Goal: Find specific page/section: Find specific page/section

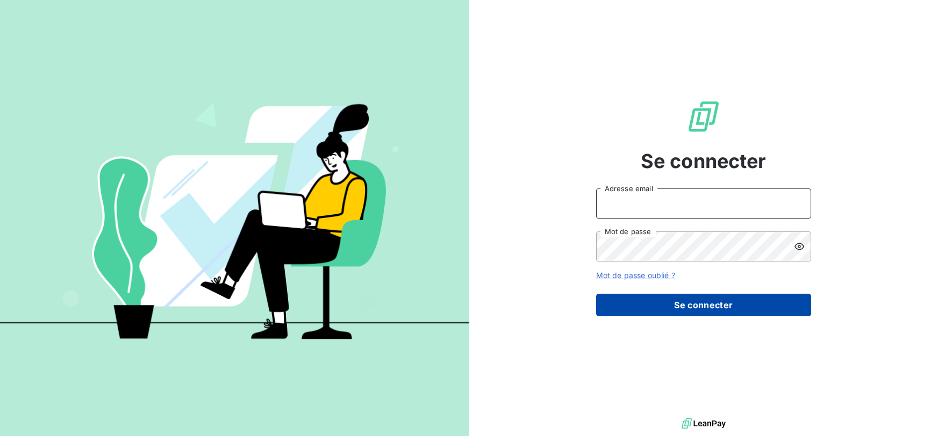
type input "[EMAIL_ADDRESS][DOMAIN_NAME]"
click at [669, 303] on button "Se connecter" at bounding box center [703, 305] width 215 height 23
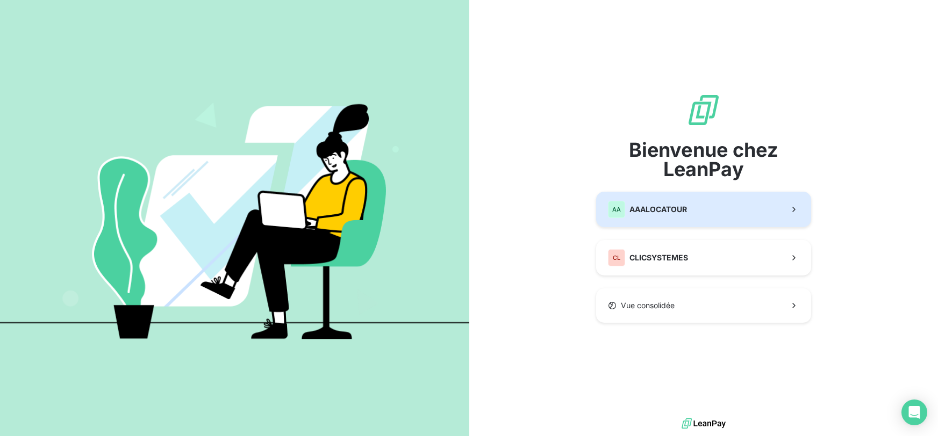
click at [630, 210] on span "AAALOCATOUR" at bounding box center [658, 209] width 58 height 11
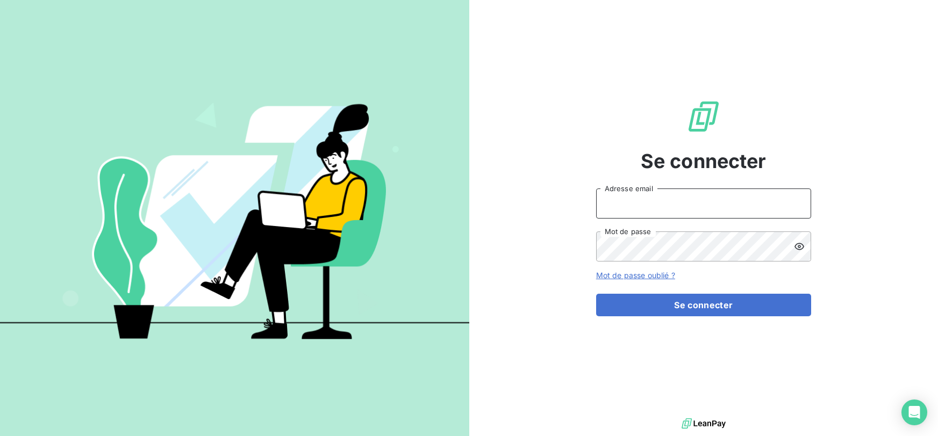
type input "[EMAIL_ADDRESS][DOMAIN_NAME]"
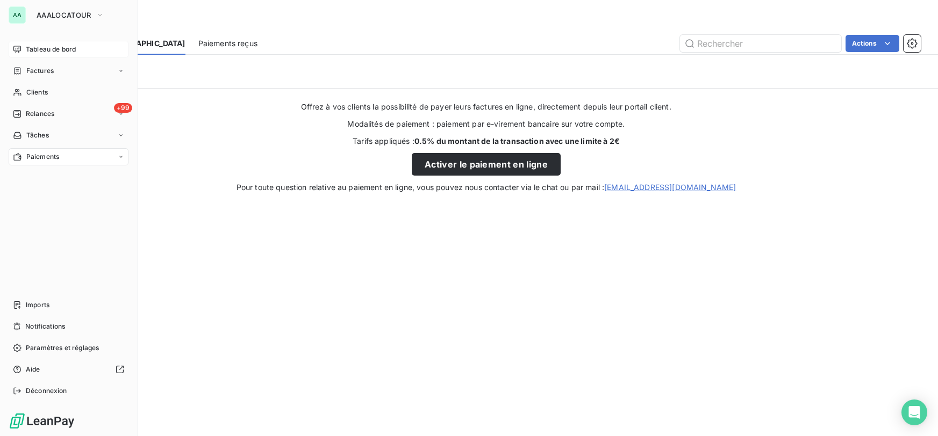
click at [42, 56] on div "Tableau de bord" at bounding box center [69, 49] width 120 height 17
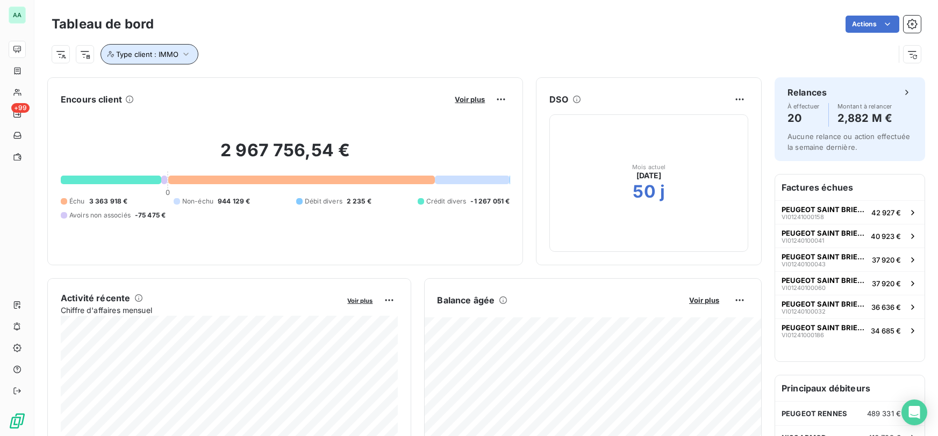
click at [189, 53] on icon "button" at bounding box center [186, 54] width 11 height 11
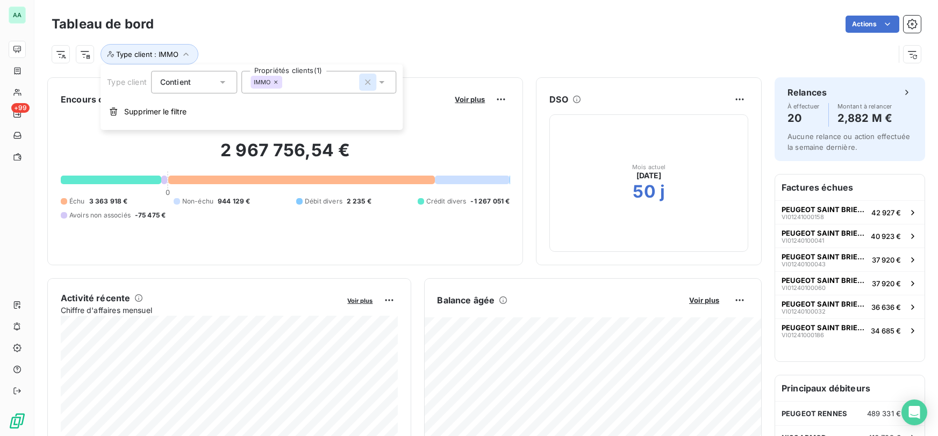
click at [369, 83] on icon "button" at bounding box center [367, 82] width 5 height 5
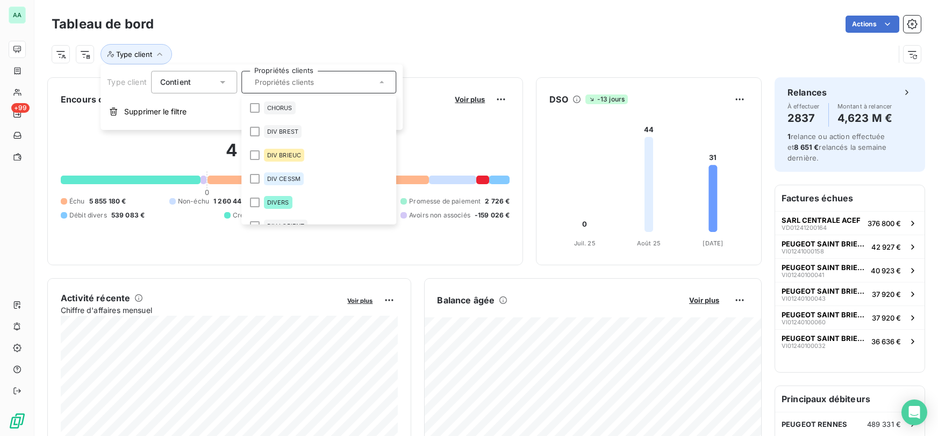
scroll to position [47, 0]
click at [284, 133] on span "DIV BREST" at bounding box center [282, 132] width 31 height 6
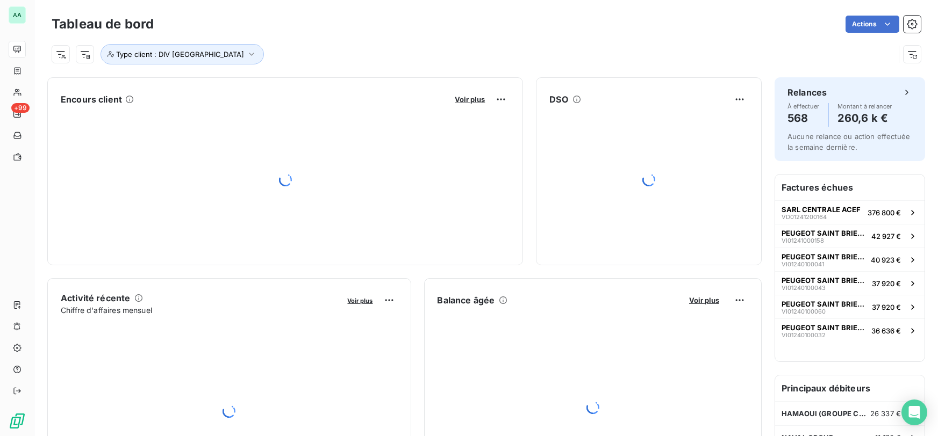
click at [451, 31] on div "Actions" at bounding box center [544, 24] width 754 height 17
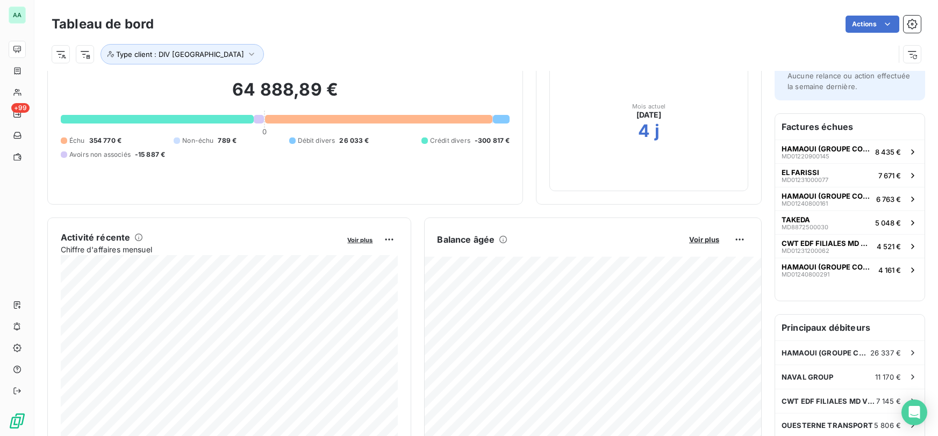
scroll to position [0, 0]
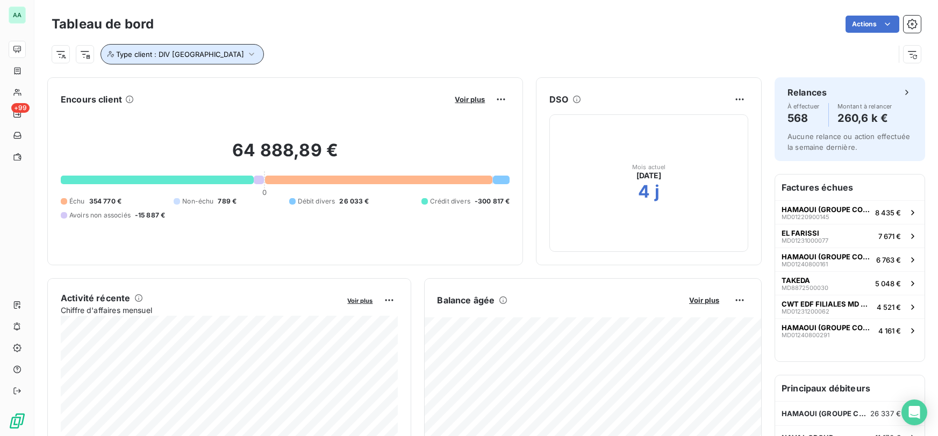
click at [246, 56] on icon "button" at bounding box center [251, 54] width 11 height 11
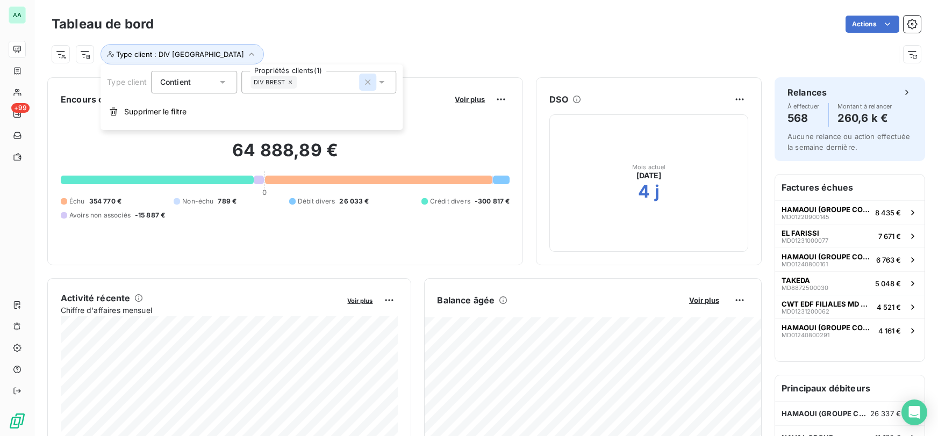
click at [366, 84] on icon "button" at bounding box center [367, 82] width 5 height 5
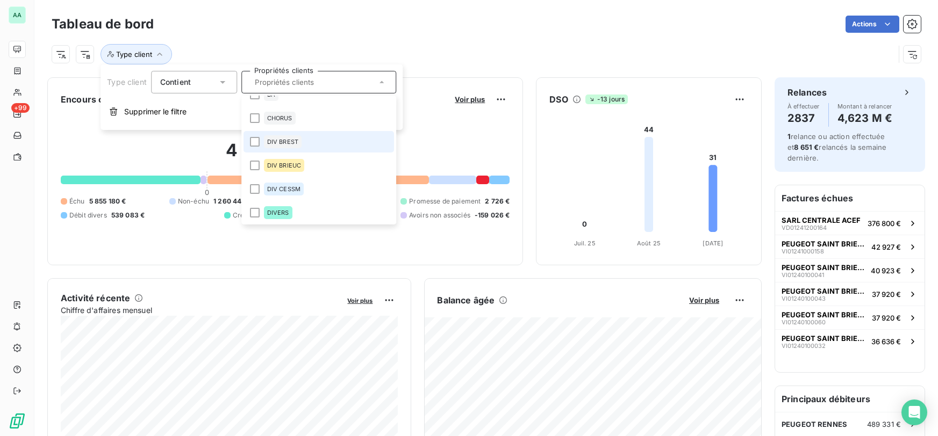
scroll to position [39, 0]
click at [294, 162] on span "DIV BRIEUC" at bounding box center [284, 164] width 34 height 6
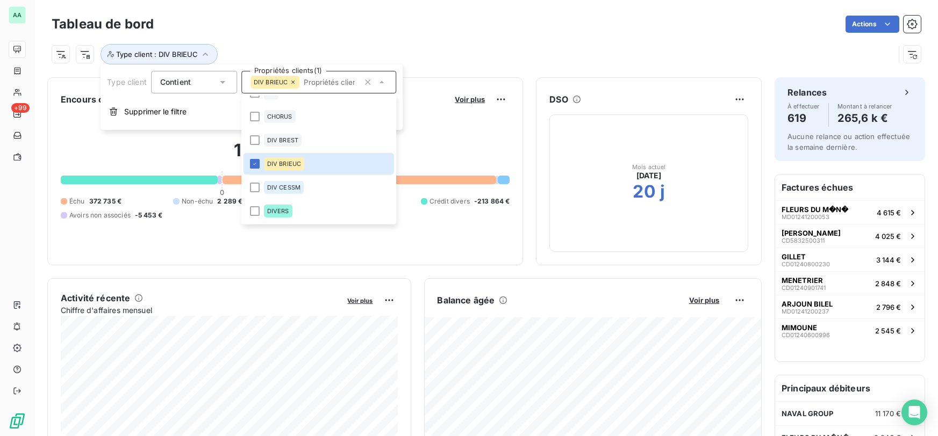
click at [384, 33] on div "Tableau de bord Actions" at bounding box center [486, 24] width 869 height 23
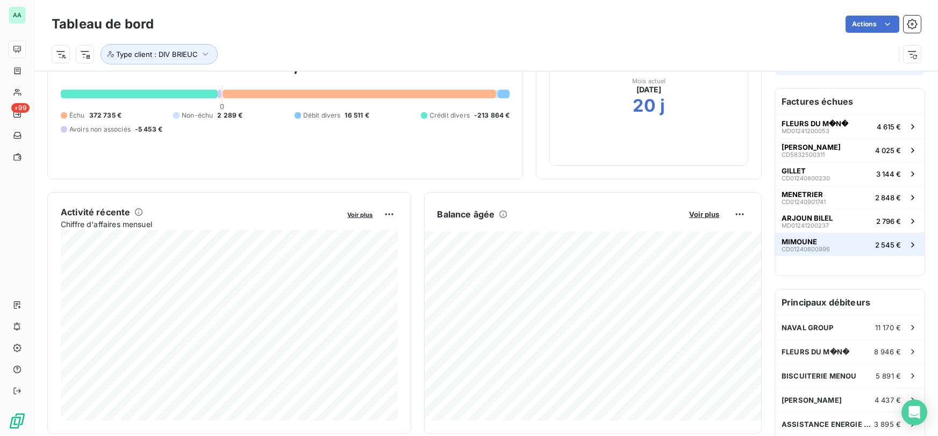
scroll to position [99, 0]
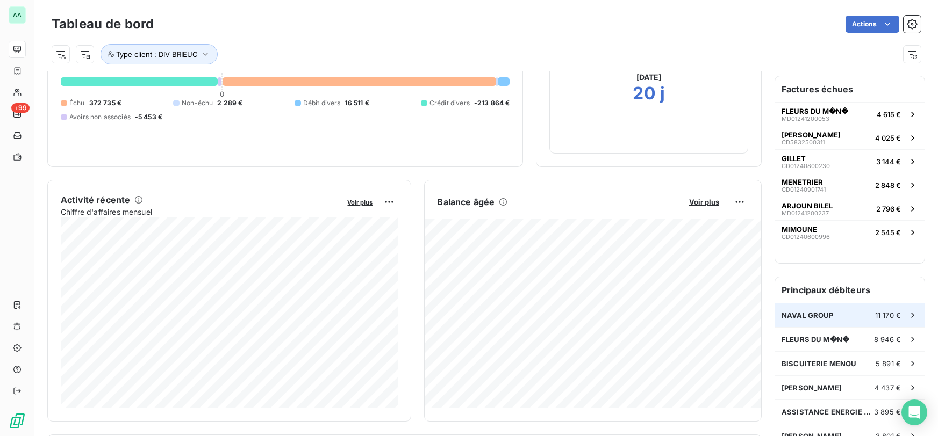
click at [804, 313] on span "NAVAL GROUP" at bounding box center [807, 315] width 52 height 9
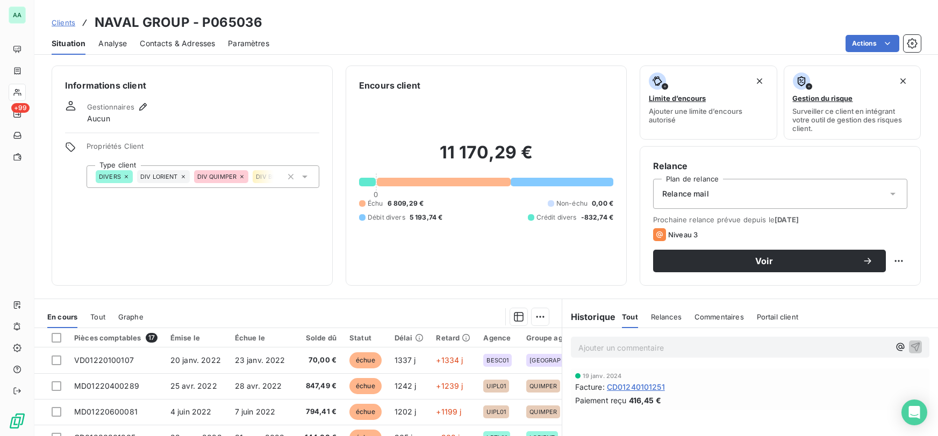
click at [63, 23] on span "Clients" at bounding box center [64, 22] width 24 height 9
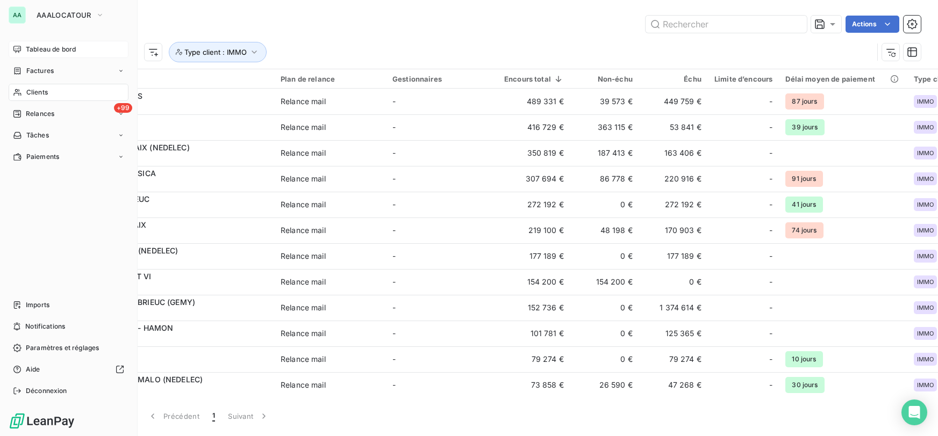
click at [50, 54] on span "Tableau de bord" at bounding box center [51, 50] width 50 height 10
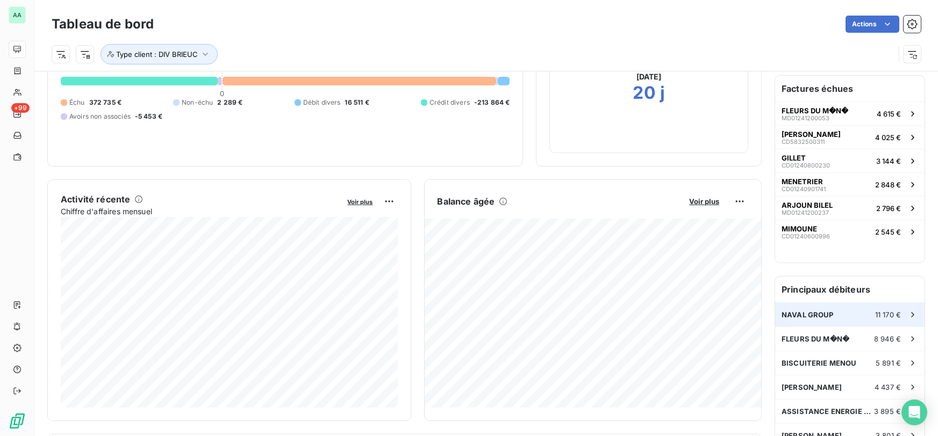
scroll to position [182, 0]
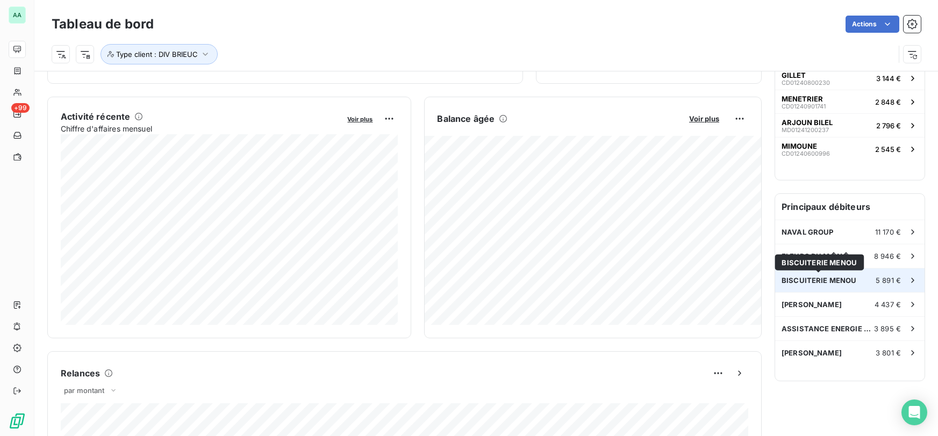
click at [809, 280] on span "BISCUITERIE MENOU" at bounding box center [818, 280] width 75 height 9
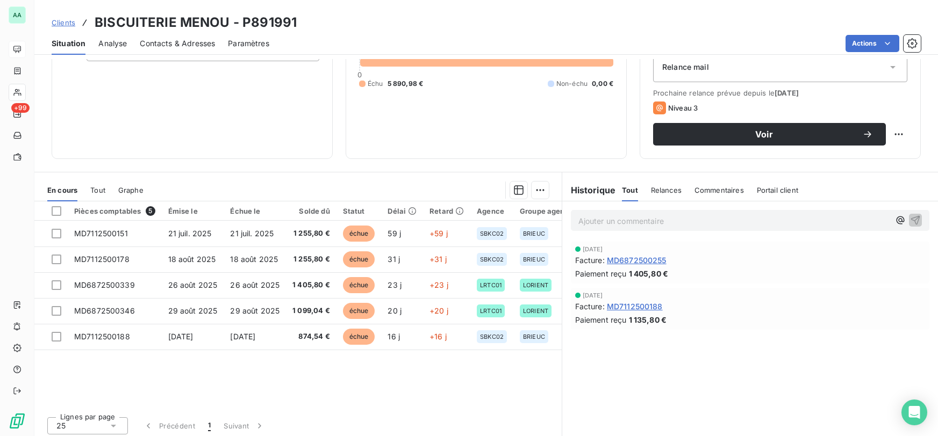
scroll to position [130, 0]
